Goal: Information Seeking & Learning: Learn about a topic

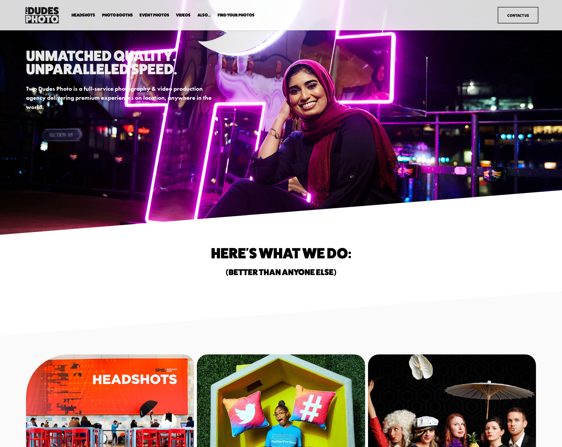
click at [81, 14] on span "Headshots" at bounding box center [84, 15] width 24 height 4
click at [85, 15] on span "Headshots" at bounding box center [84, 15] width 24 height 4
click at [0, 0] on span "Expo Headshots" at bounding box center [0, 0] width 0 height 0
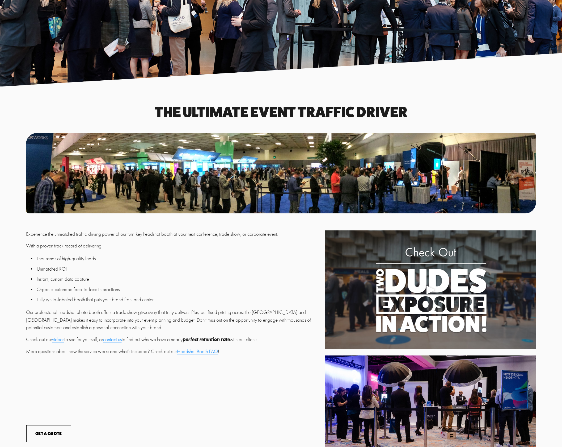
scroll to position [65, 0]
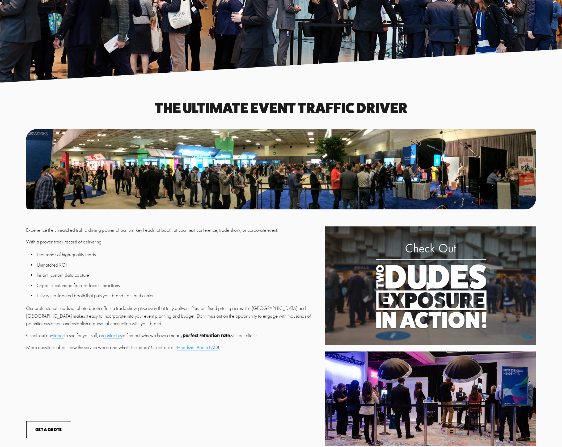
click at [201, 350] on link "Headshot Booth FAQ" at bounding box center [197, 347] width 41 height 6
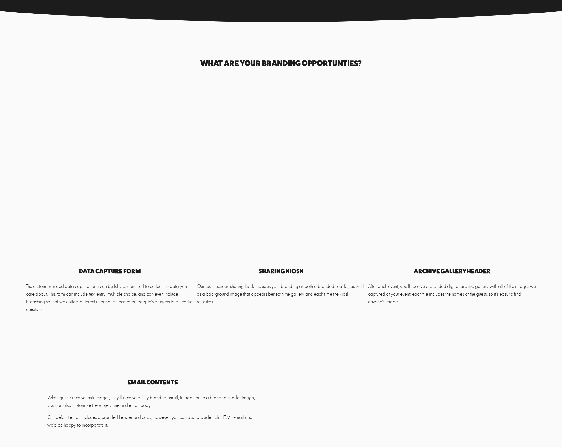
scroll to position [1698, 0]
